Goal: Information Seeking & Learning: Get advice/opinions

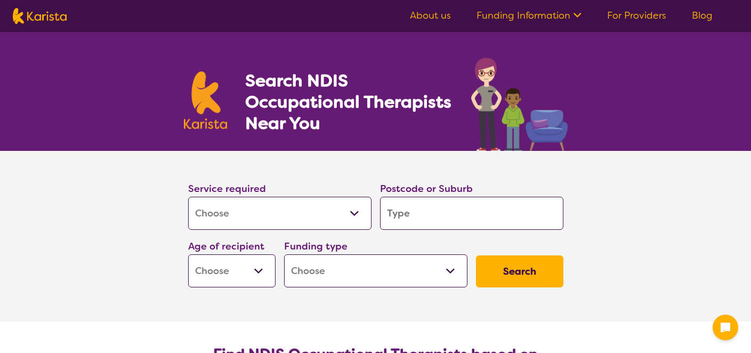
select select "[MEDICAL_DATA]"
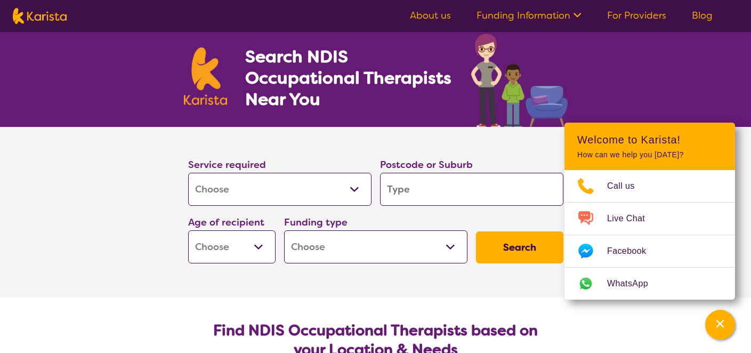
scroll to position [57, 0]
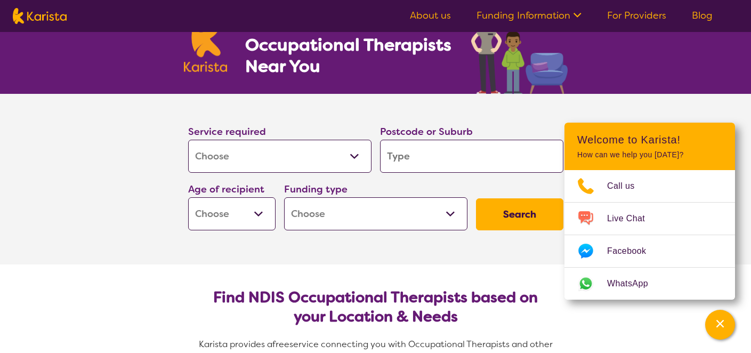
click at [470, 156] on input "search" at bounding box center [471, 156] width 183 height 33
click at [394, 159] on input "search" at bounding box center [471, 156] width 183 height 33
type input "2"
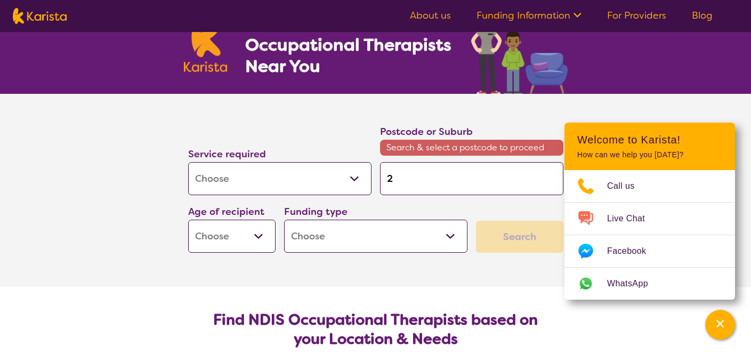
type input "21"
type input "217"
type input "2174"
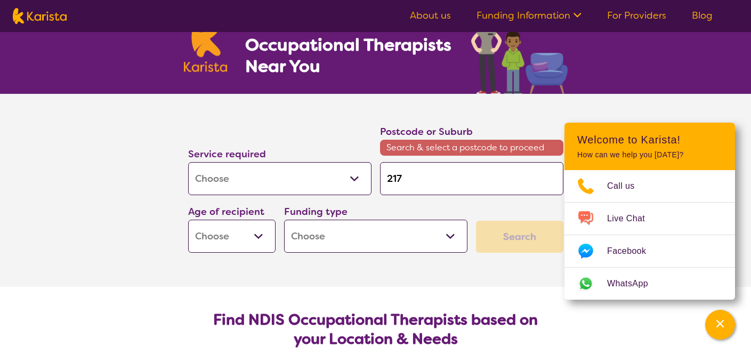
type input "2174"
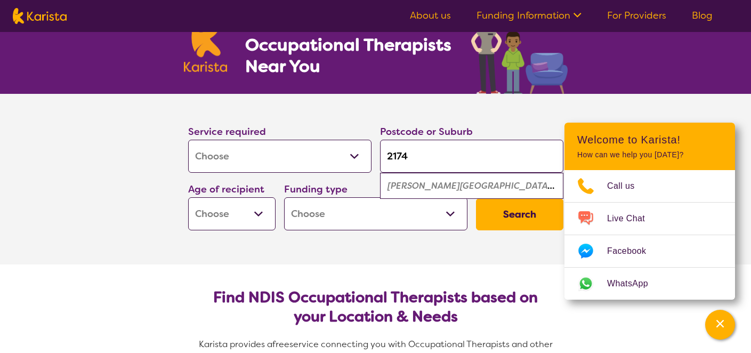
type input "2174"
click at [260, 215] on select "Early Childhood - 0 to 9 Child - 10 to 11 Adolescent - 12 to 17 Adult - 18 to 6…" at bounding box center [231, 213] width 87 height 33
select select "AD"
click at [448, 211] on select "Home Care Package (HCP) National Disability Insurance Scheme (NDIS) I don't know" at bounding box center [375, 213] width 183 height 33
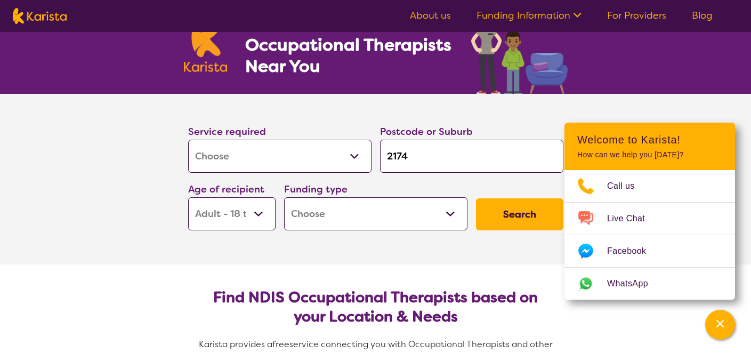
select select "NDIS"
click at [517, 217] on button "Search" at bounding box center [519, 214] width 87 height 32
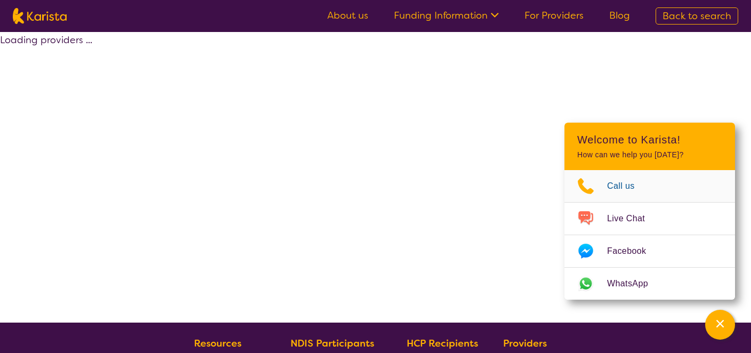
select select "by_score"
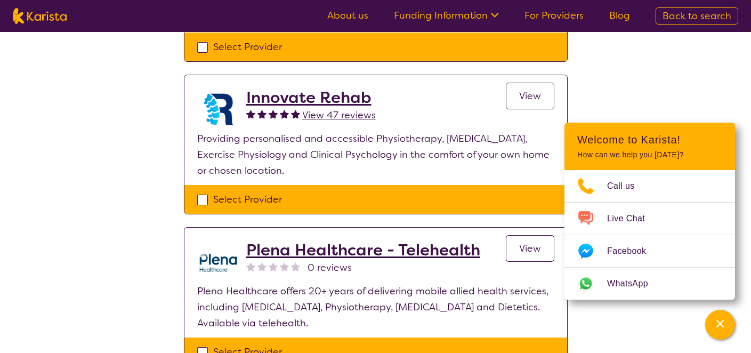
scroll to position [827, 0]
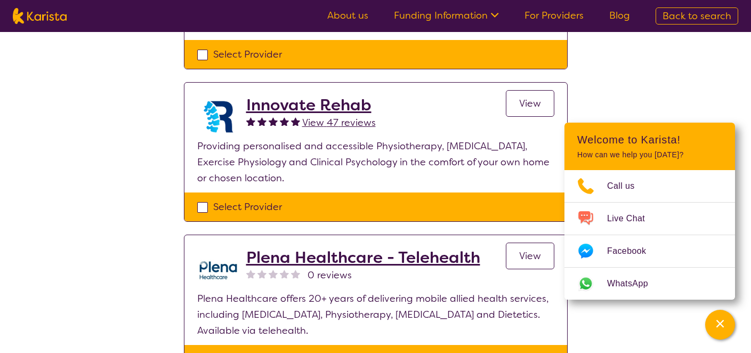
click at [305, 95] on h2 "Innovate Rehab" at bounding box center [311, 104] width 130 height 19
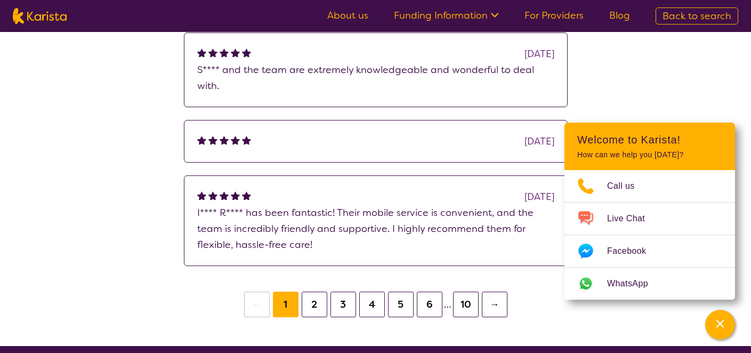
scroll to position [1119, 0]
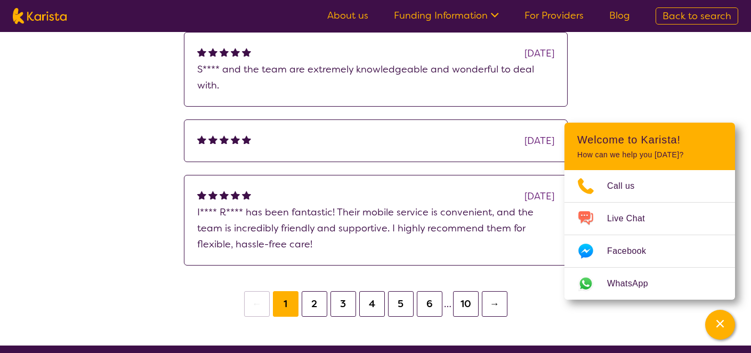
click at [316, 291] on button "2" at bounding box center [315, 304] width 26 height 26
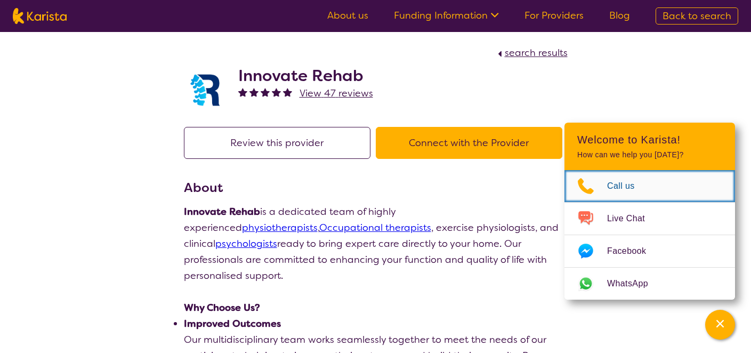
click at [619, 187] on span "Call us" at bounding box center [627, 186] width 41 height 16
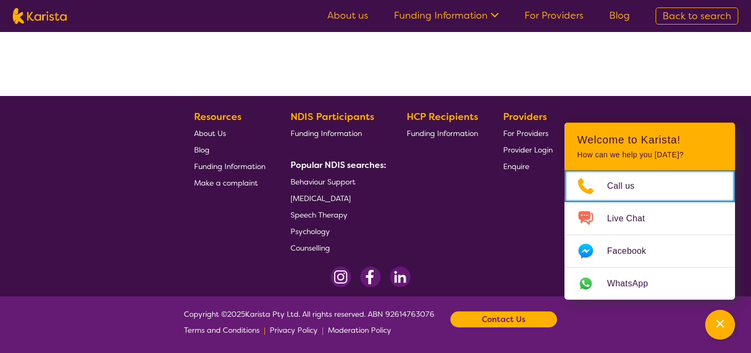
select select "by_score"
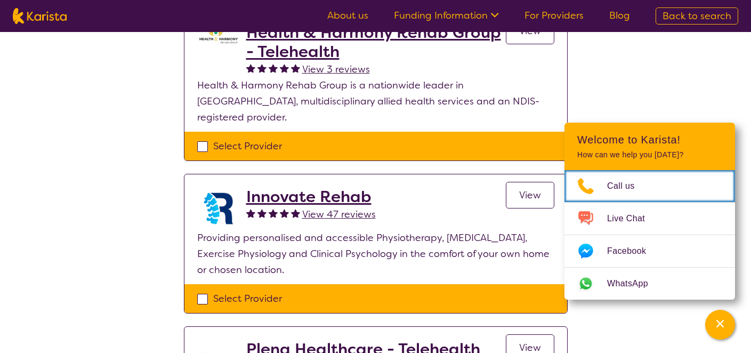
scroll to position [745, 0]
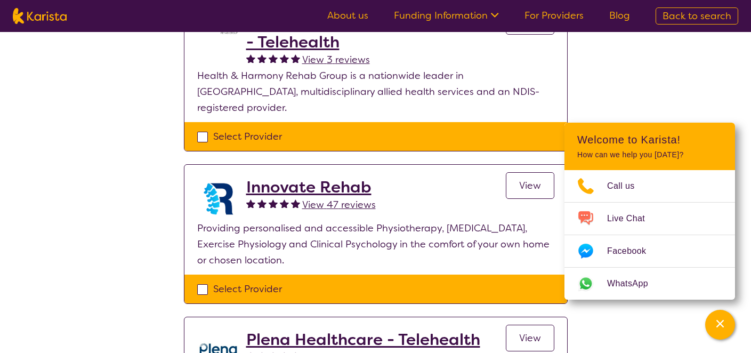
click at [522, 179] on span "View" at bounding box center [530, 185] width 22 height 13
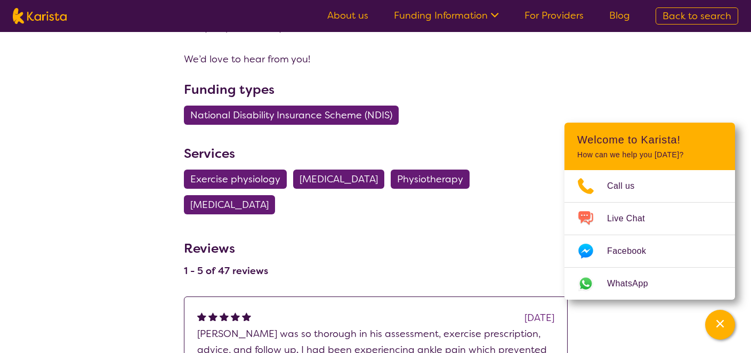
scroll to position [613, 0]
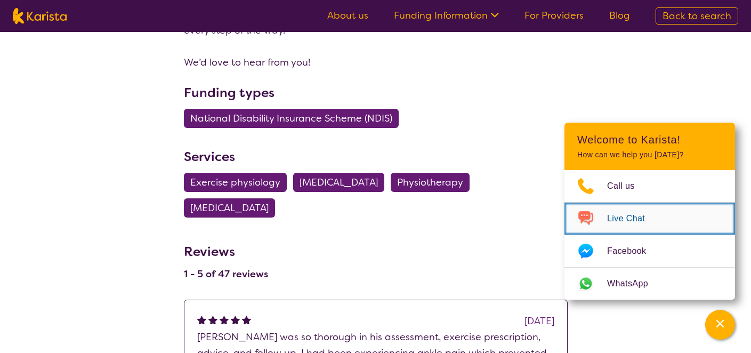
click at [612, 222] on span "Live Chat" at bounding box center [632, 219] width 51 height 16
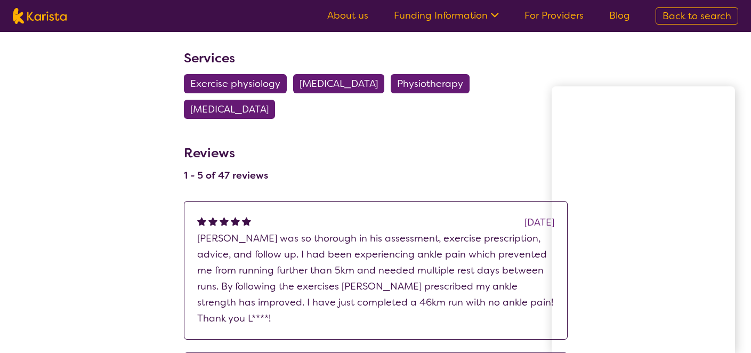
scroll to position [713, 0]
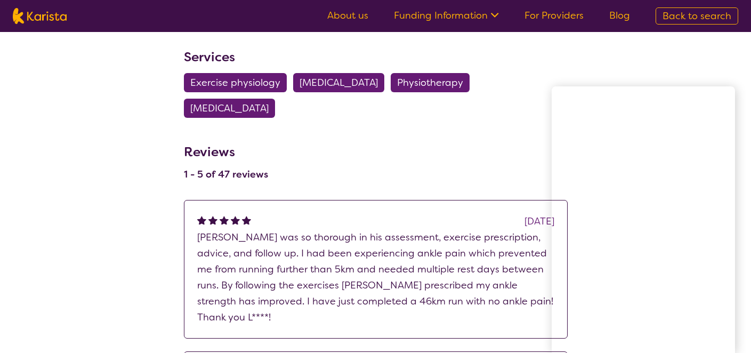
click at [478, 137] on div "Reviews 1 - 5 of 47 reviews" at bounding box center [376, 162] width 384 height 50
click at [636, 58] on div "search results Innovate Rehab View 47 reviews Review this provider Connect with…" at bounding box center [375, 22] width 751 height 1407
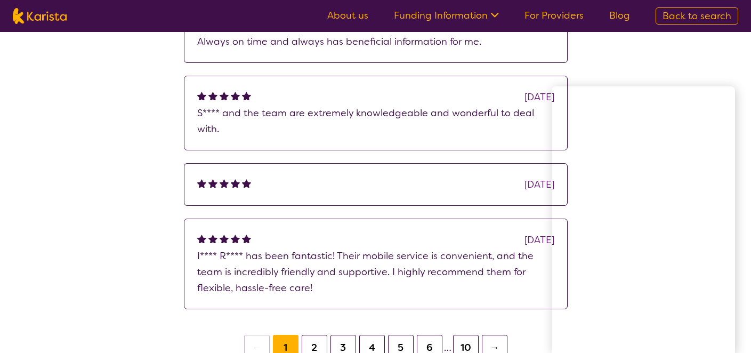
scroll to position [1078, 0]
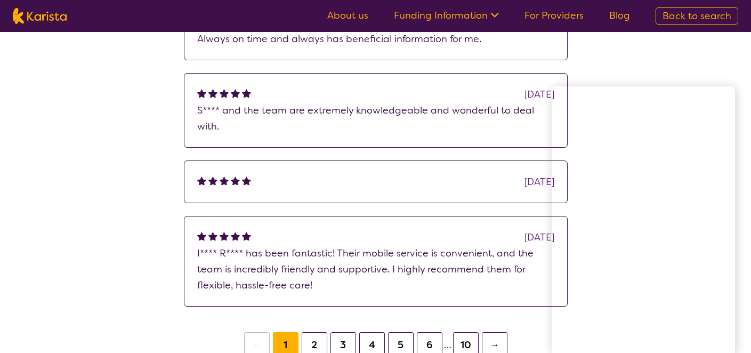
click at [315, 332] on button "2" at bounding box center [315, 345] width 26 height 26
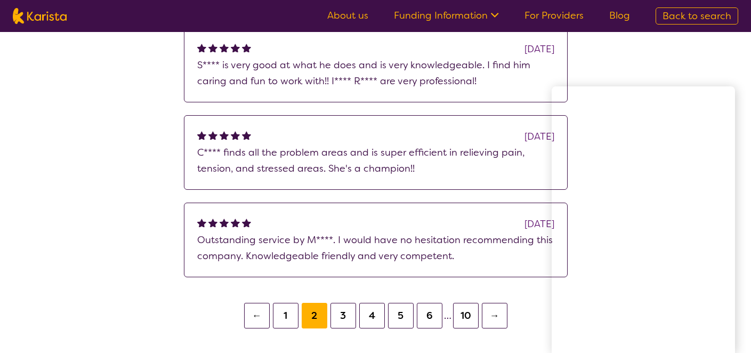
scroll to position [996, 0]
click at [345, 302] on button "3" at bounding box center [343, 315] width 26 height 26
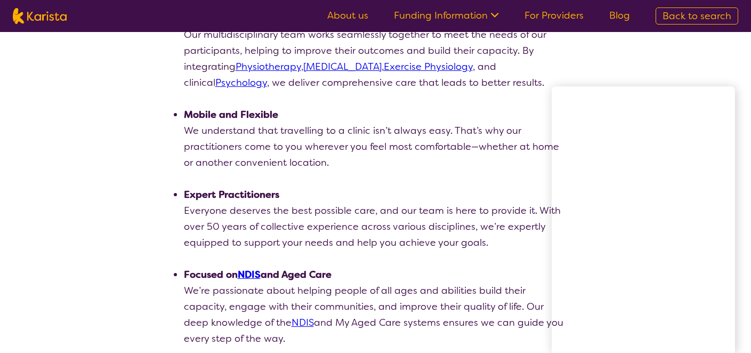
scroll to position [307, 0]
